Goal: Transaction & Acquisition: Purchase product/service

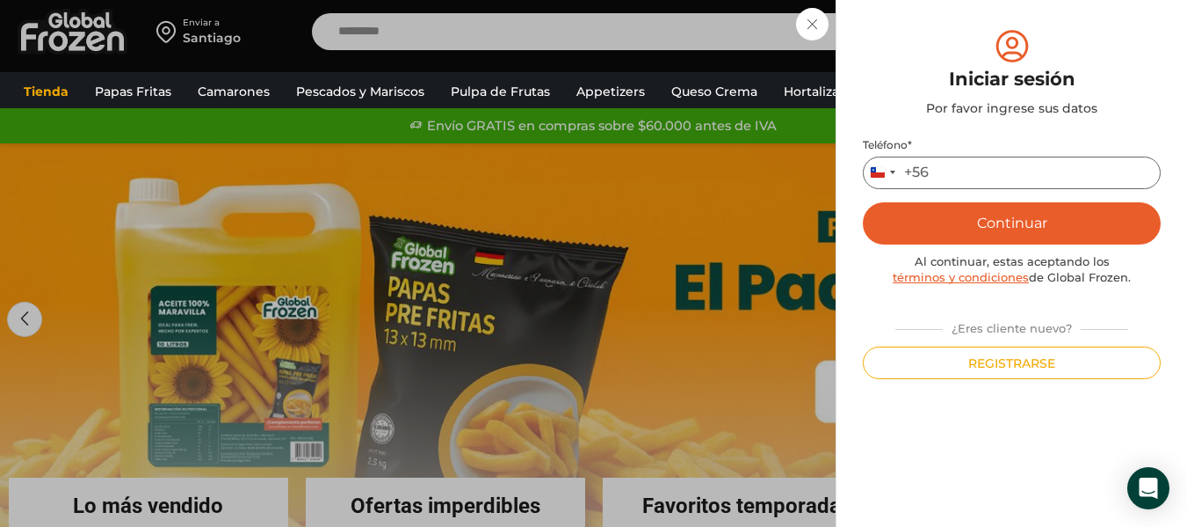
click at [942, 176] on input "Teléfono *" at bounding box center [1012, 172] width 298 height 33
type input "*********"
click at [973, 229] on button "Continuar" at bounding box center [1012, 223] width 298 height 42
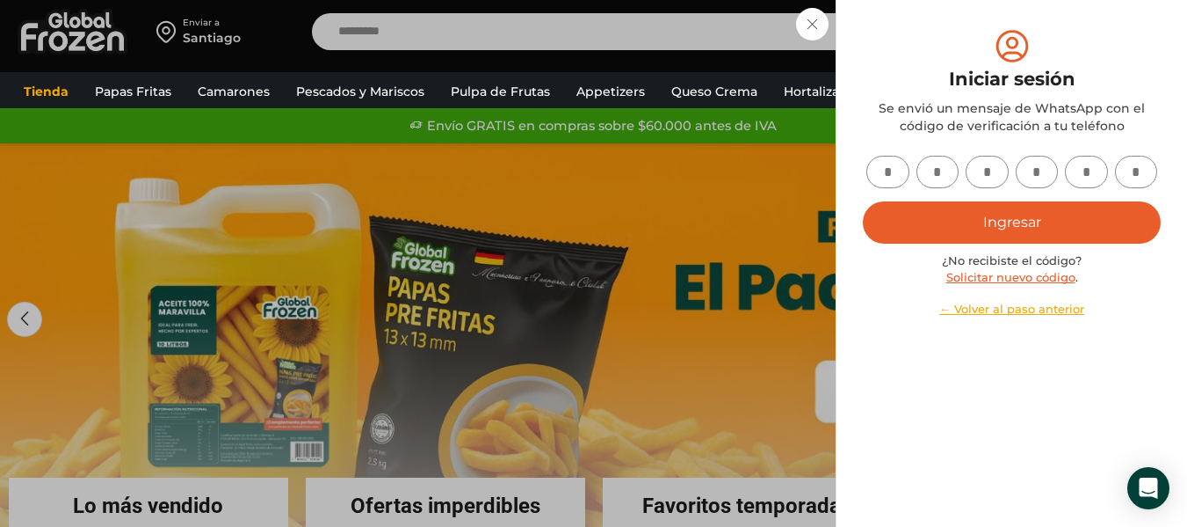
click at [904, 168] on input "text" at bounding box center [888, 172] width 43 height 33
type input "*"
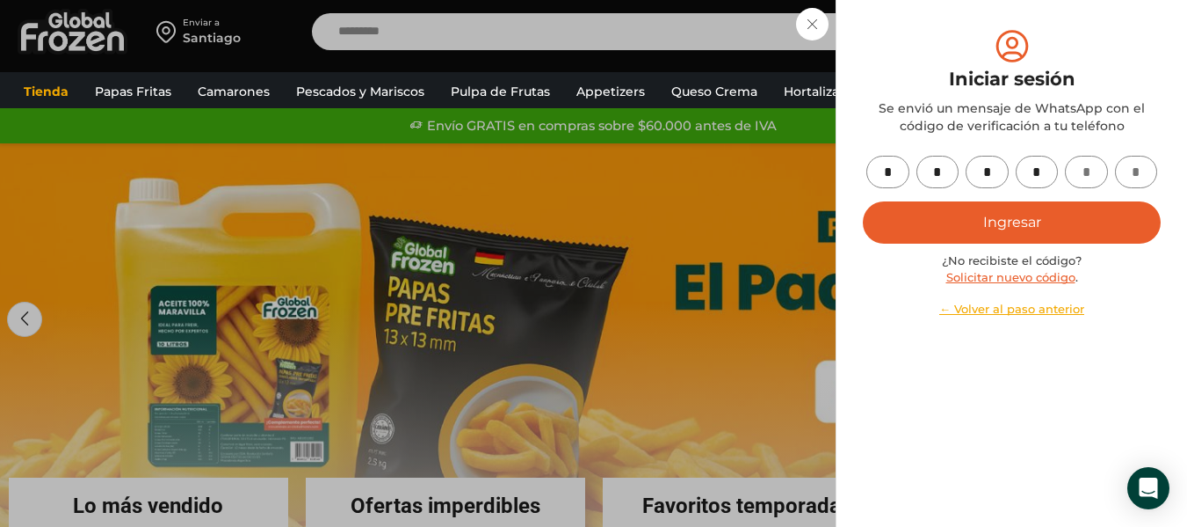
type input "*"
click at [1014, 229] on button "Ingresar" at bounding box center [1012, 222] width 298 height 42
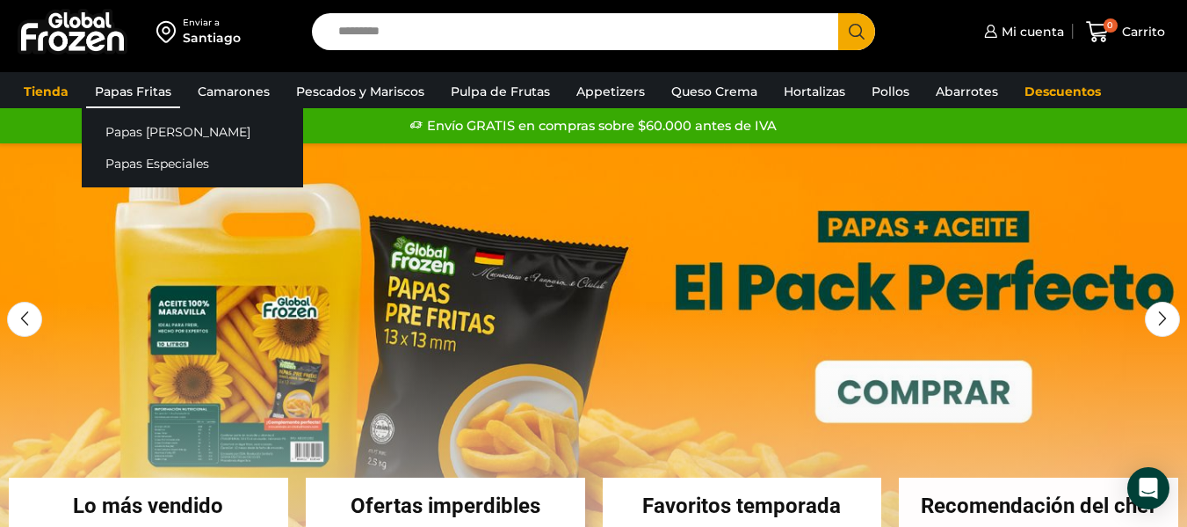
click at [120, 89] on link "Papas Fritas" at bounding box center [133, 91] width 94 height 33
click at [120, 133] on link "Papas [PERSON_NAME]" at bounding box center [193, 131] width 222 height 33
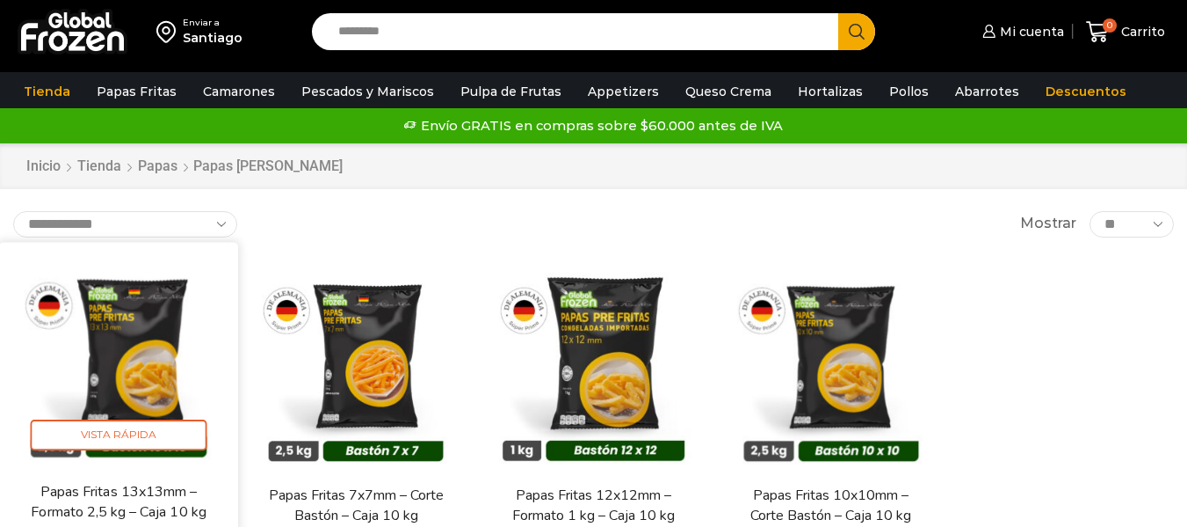
click at [153, 381] on img at bounding box center [118, 361] width 213 height 213
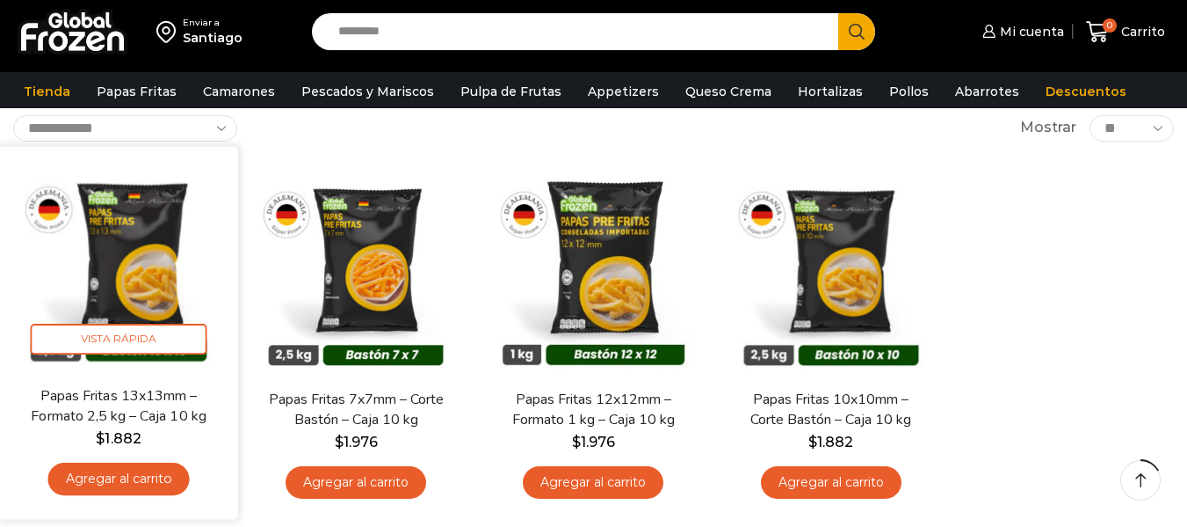
scroll to position [117, 0]
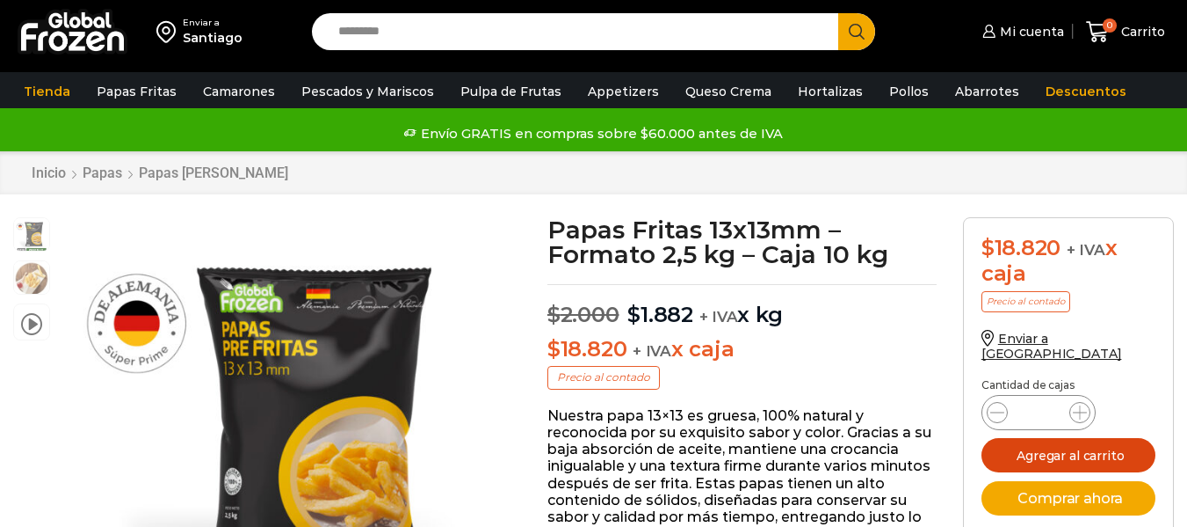
click at [1057, 444] on button "Agregar al carrito" at bounding box center [1069, 455] width 174 height 34
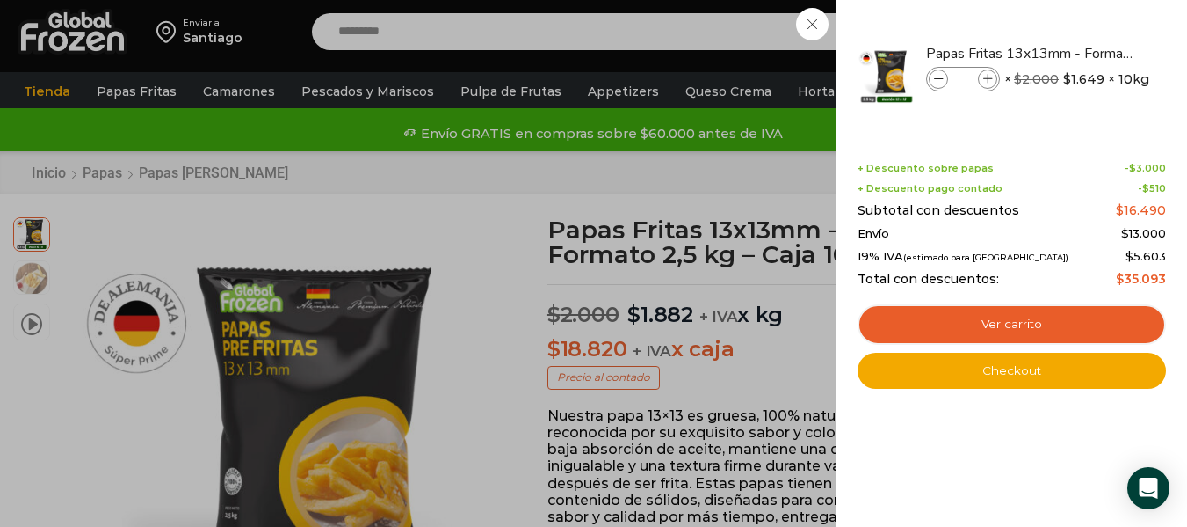
click at [1082, 53] on div "1 Carrito 1 1 Shopping Cart *" at bounding box center [1126, 31] width 88 height 41
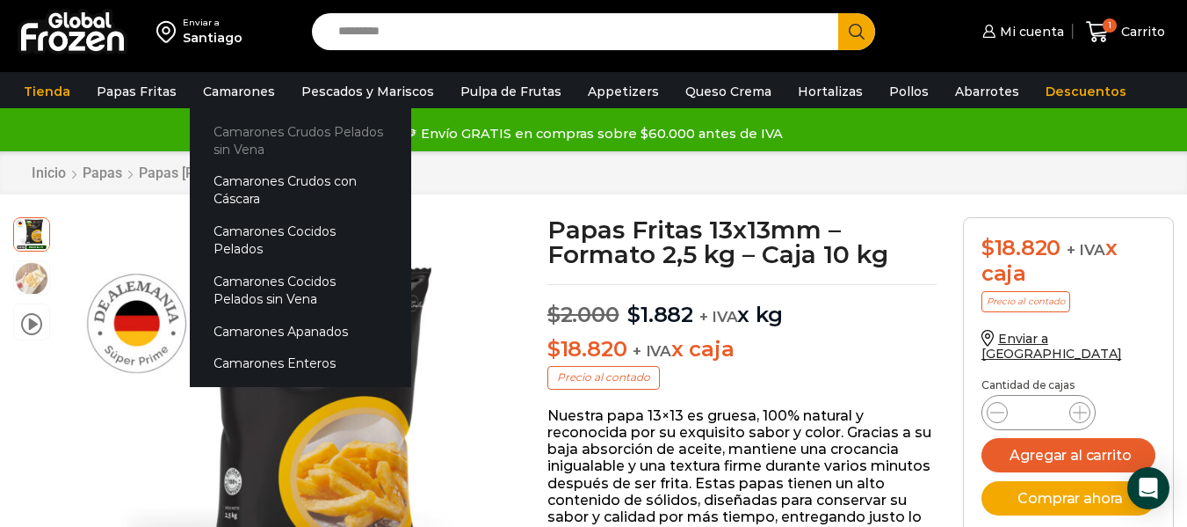
click at [259, 121] on link "Camarones Crudos Pelados sin Vena" at bounding box center [301, 140] width 222 height 50
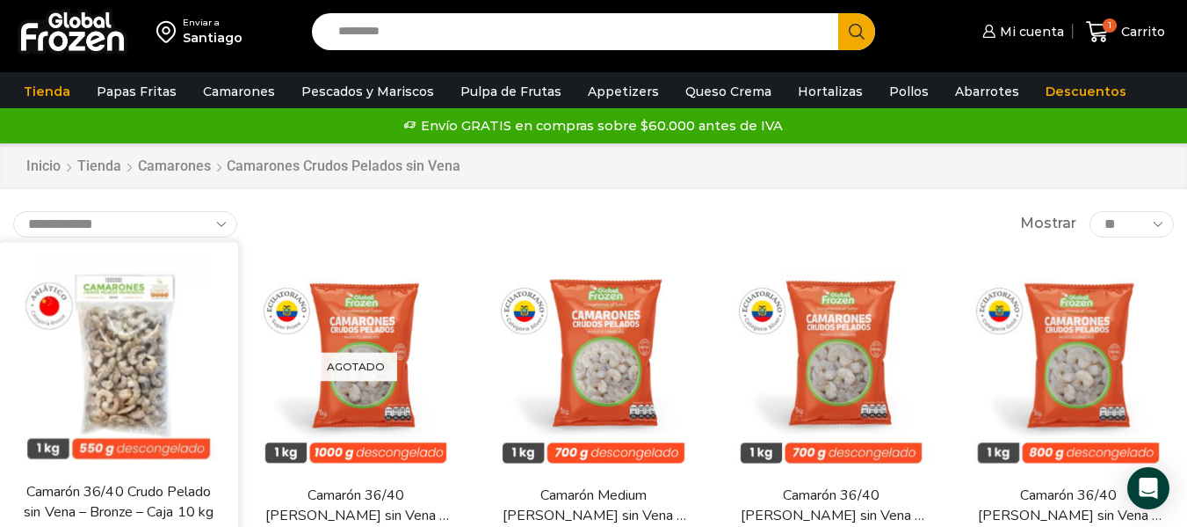
scroll to position [147, 0]
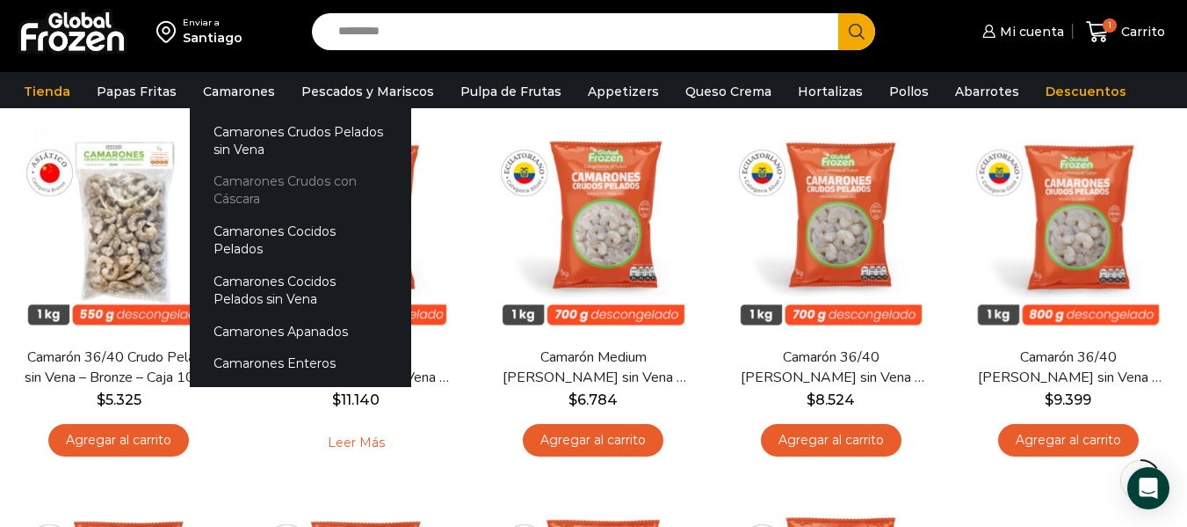
click at [265, 186] on link "Camarones Crudos con Cáscara" at bounding box center [301, 190] width 222 height 50
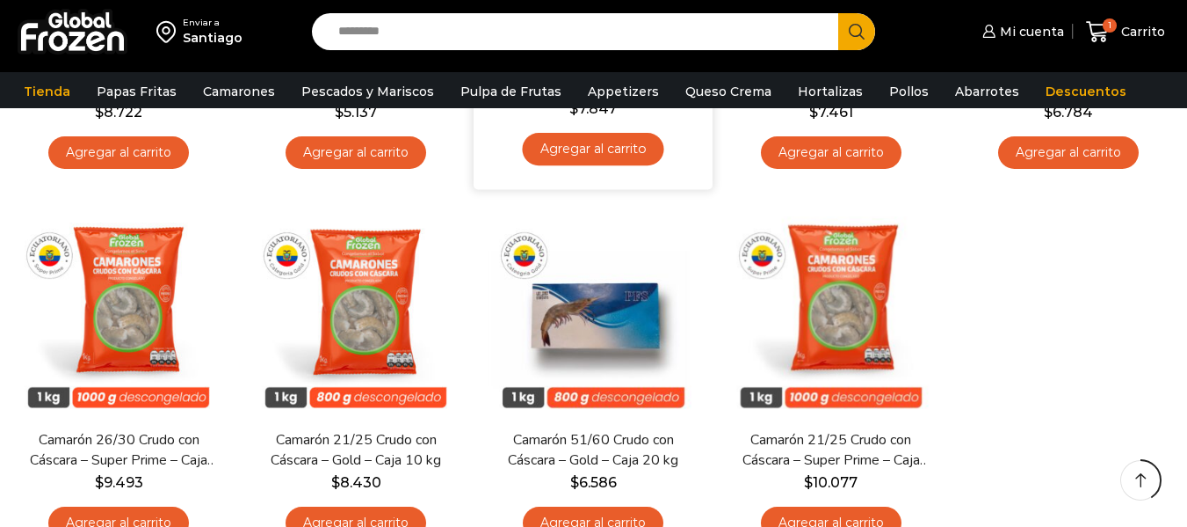
scroll to position [498, 0]
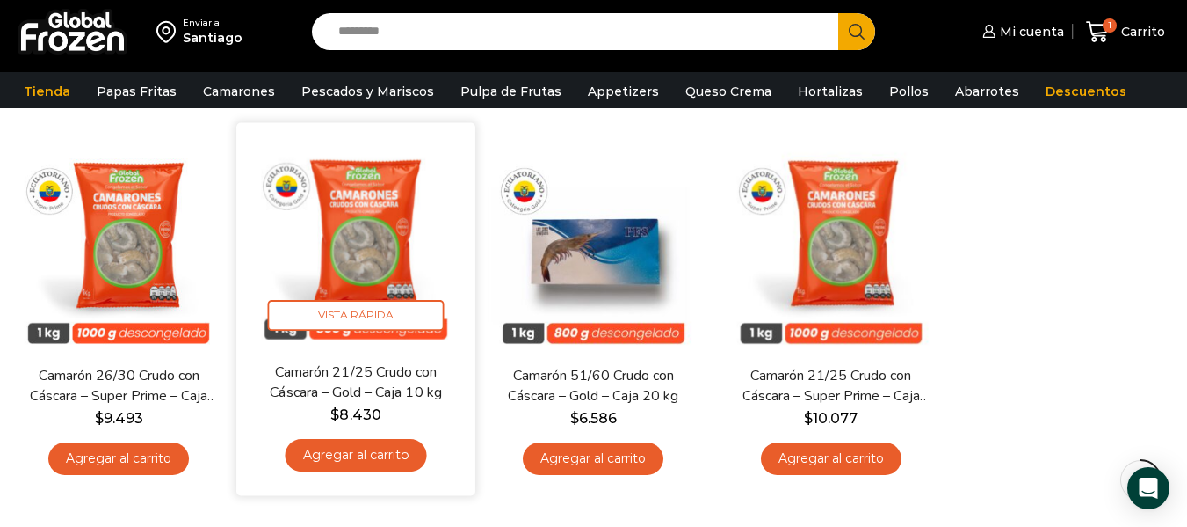
click at [360, 454] on link "Agregar al carrito" at bounding box center [357, 455] width 142 height 33
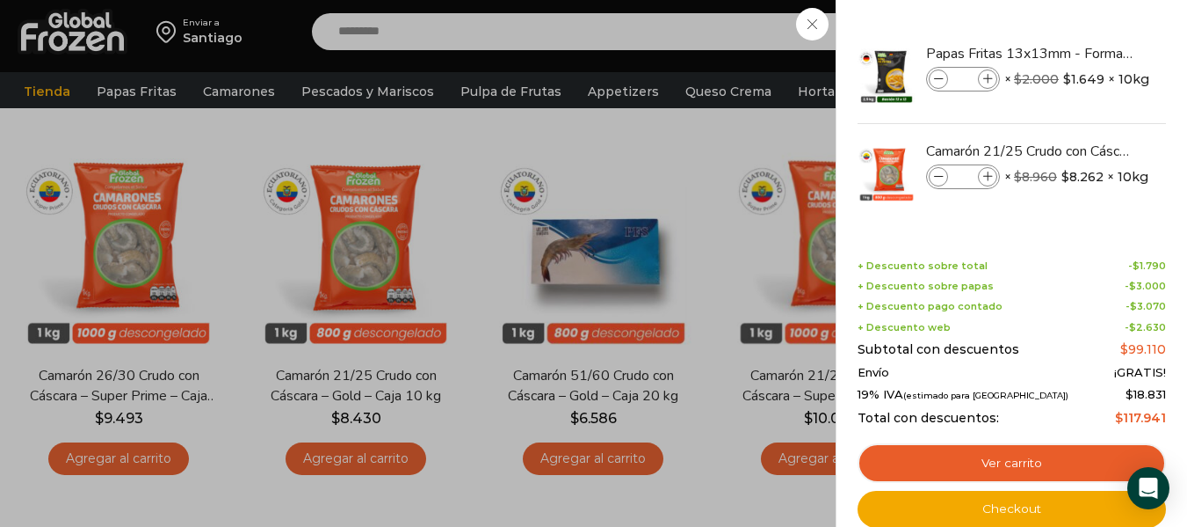
click at [1082, 53] on div "2 Carrito 2 2 Shopping Cart *" at bounding box center [1126, 31] width 88 height 41
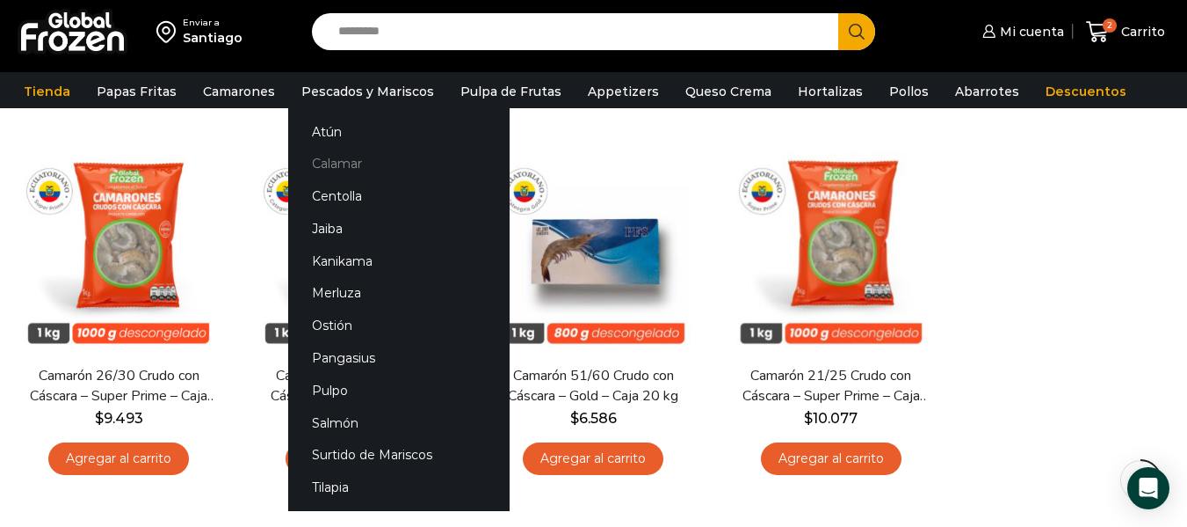
click at [331, 161] on link "Calamar" at bounding box center [399, 164] width 222 height 33
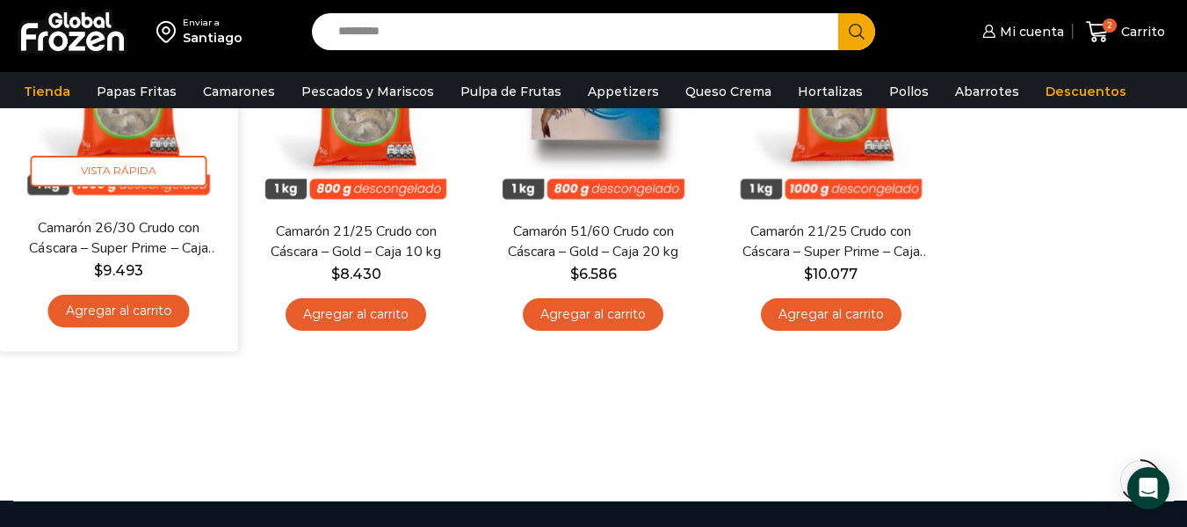
scroll to position [644, 0]
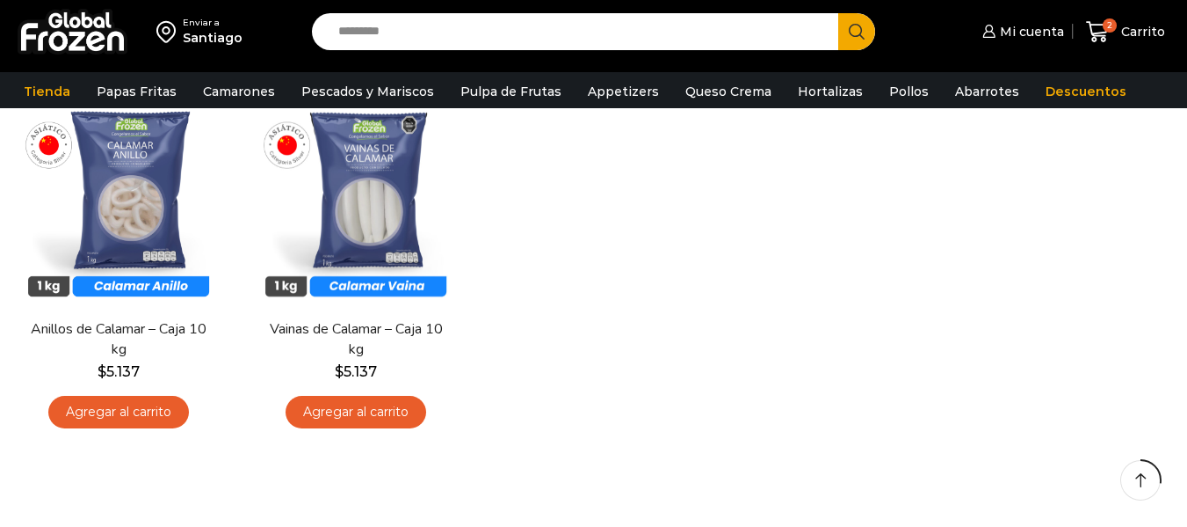
scroll to position [176, 0]
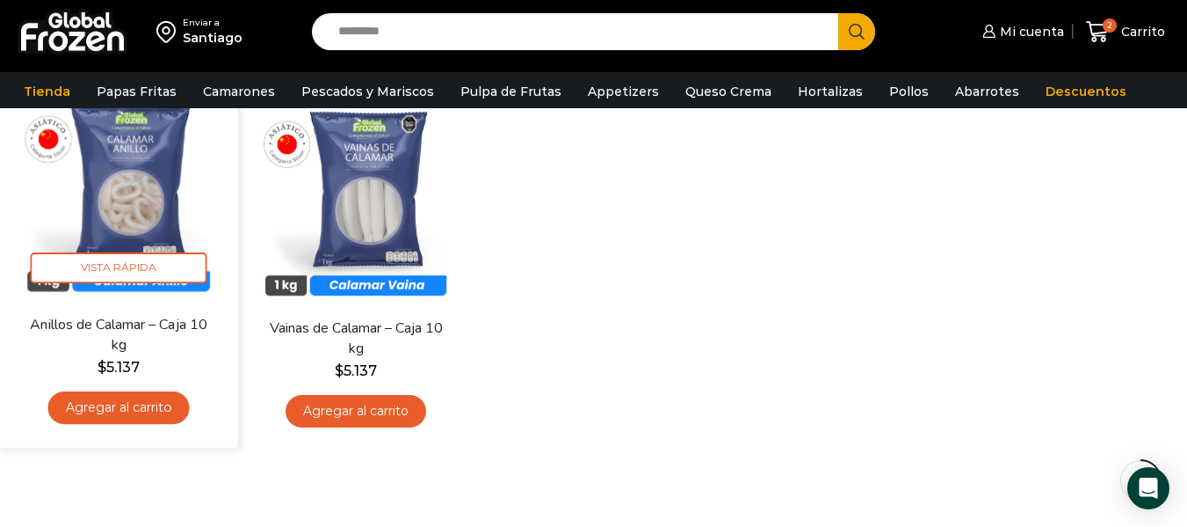
click at [133, 415] on link "Agregar al carrito" at bounding box center [119, 407] width 142 height 33
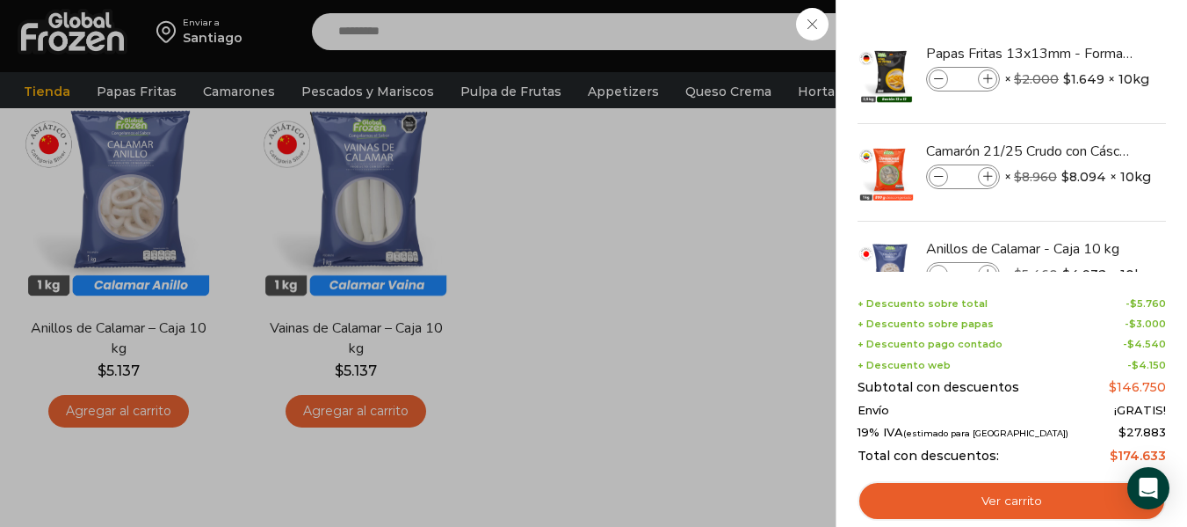
click at [1082, 53] on div "3 Carrito 3 3 Shopping Cart *" at bounding box center [1126, 31] width 88 height 41
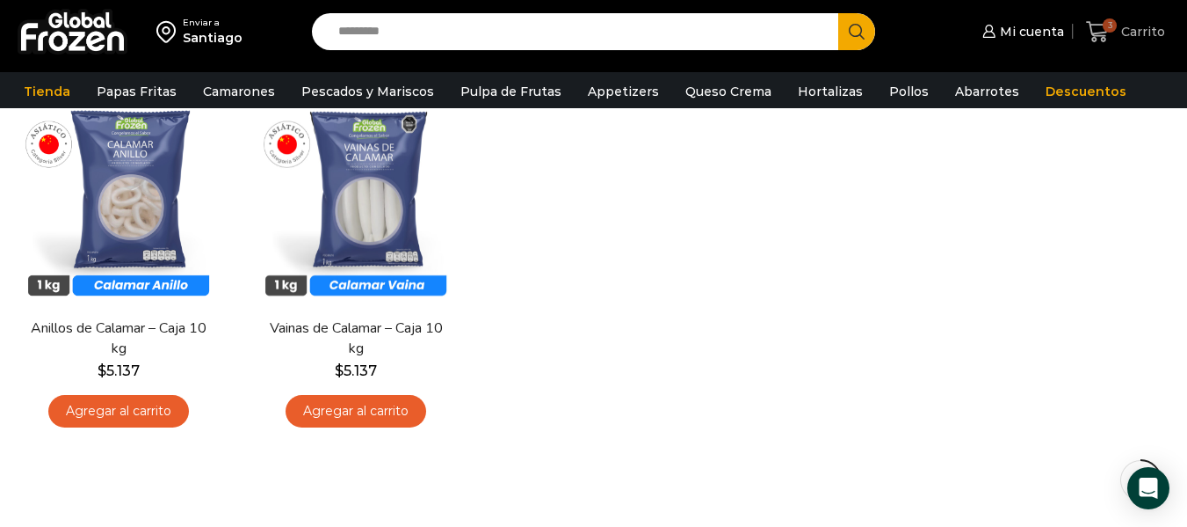
click at [1115, 30] on span "3" at bounding box center [1110, 25] width 14 height 14
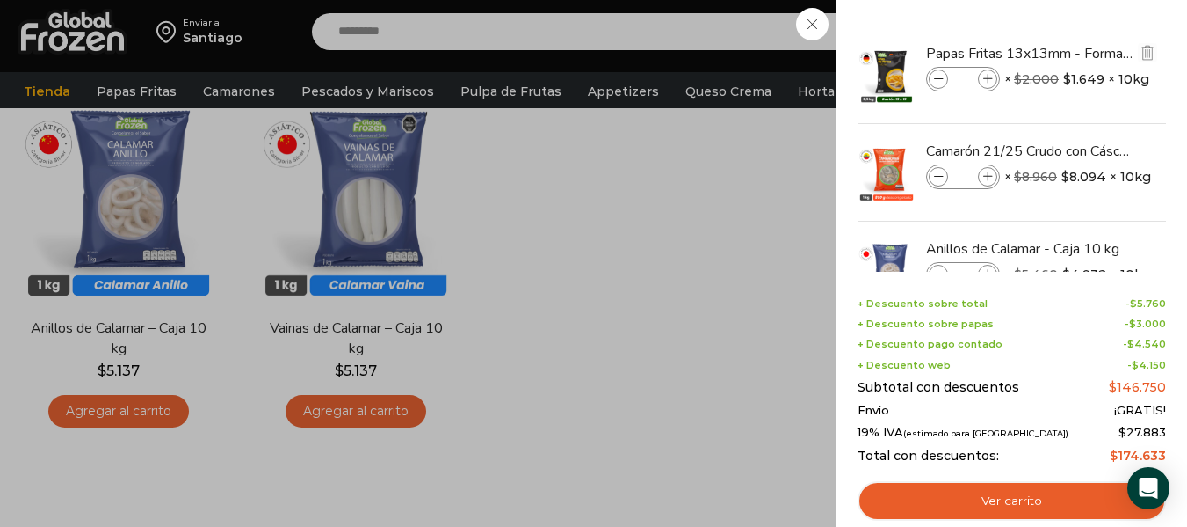
click at [991, 78] on icon at bounding box center [989, 80] width 10 height 10
type input "*"
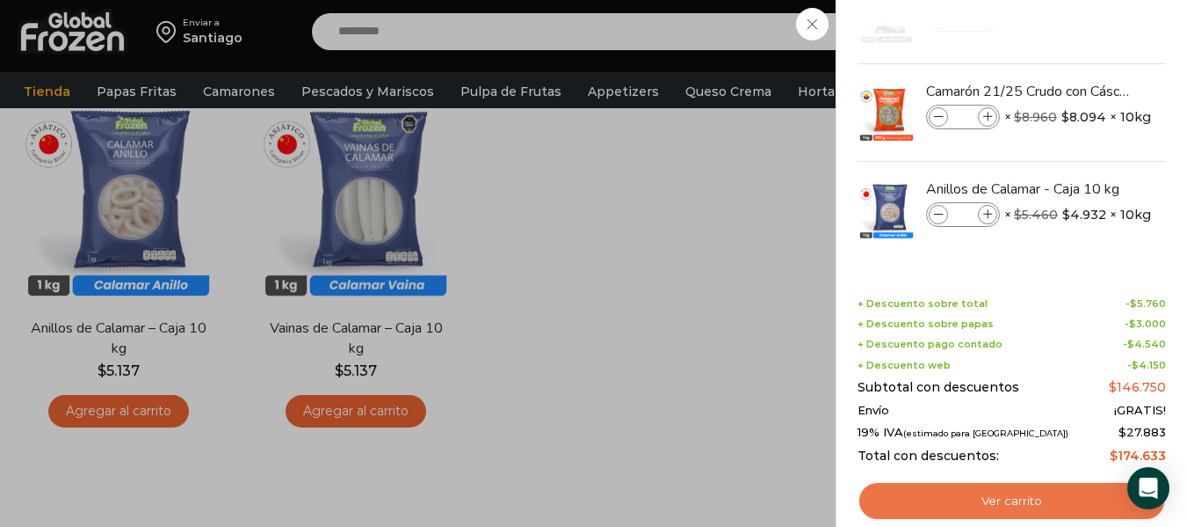
click at [962, 510] on link "Ver carrito" at bounding box center [1012, 501] width 309 height 40
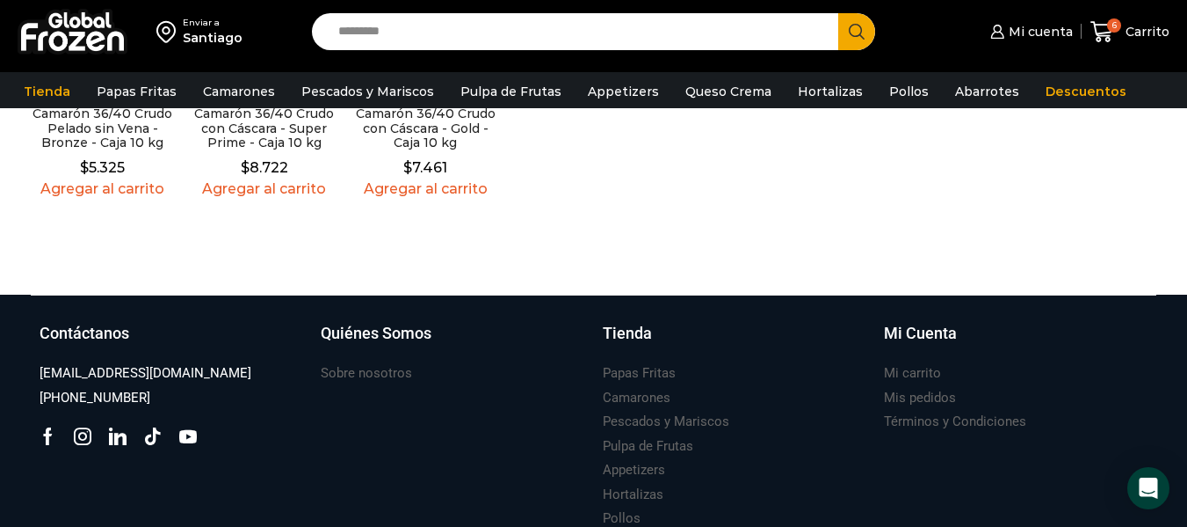
scroll to position [938, 0]
